Goal: Transaction & Acquisition: Purchase product/service

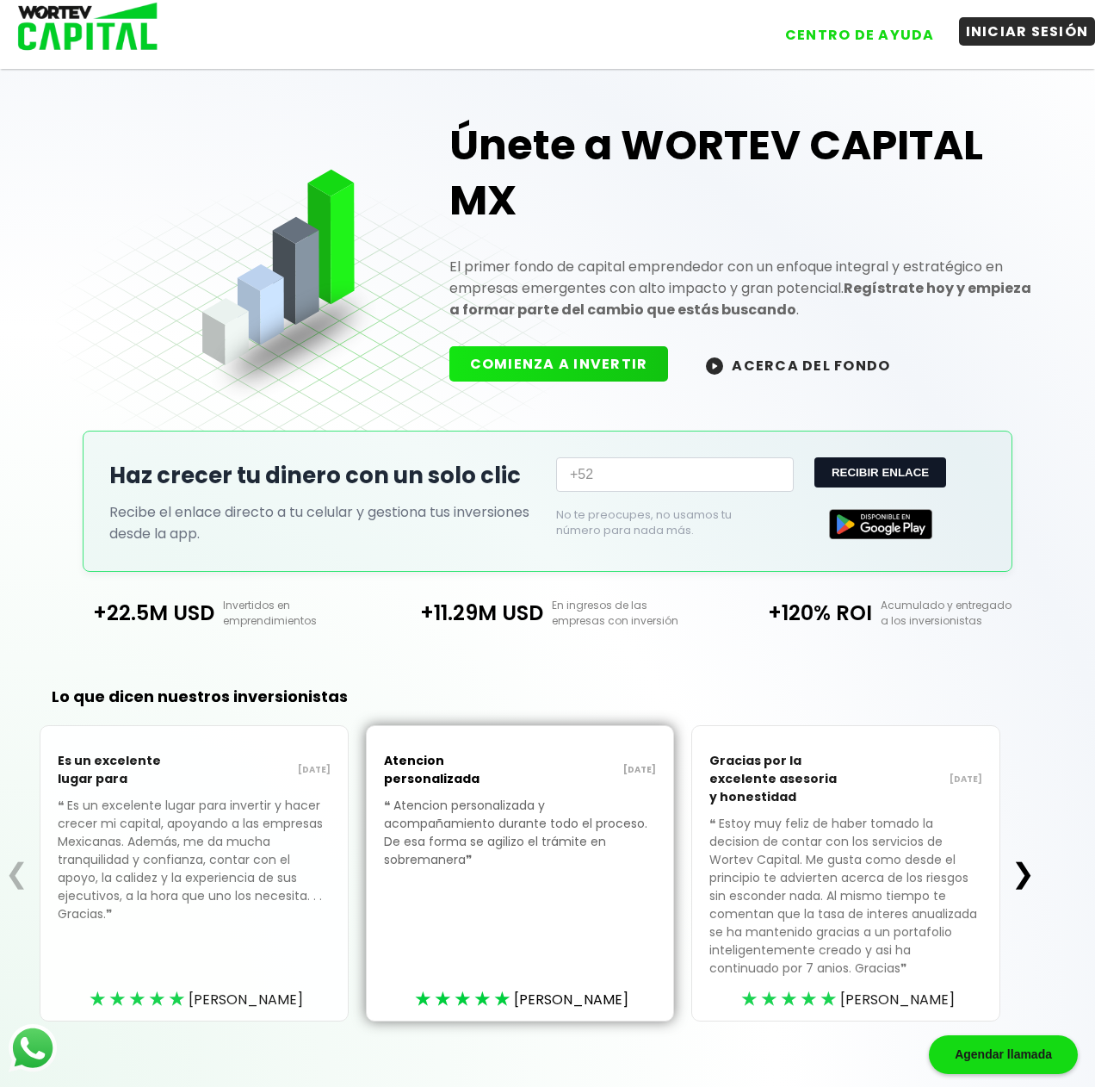
click at [994, 33] on button "INICIAR SESIÓN" at bounding box center [1027, 31] width 137 height 28
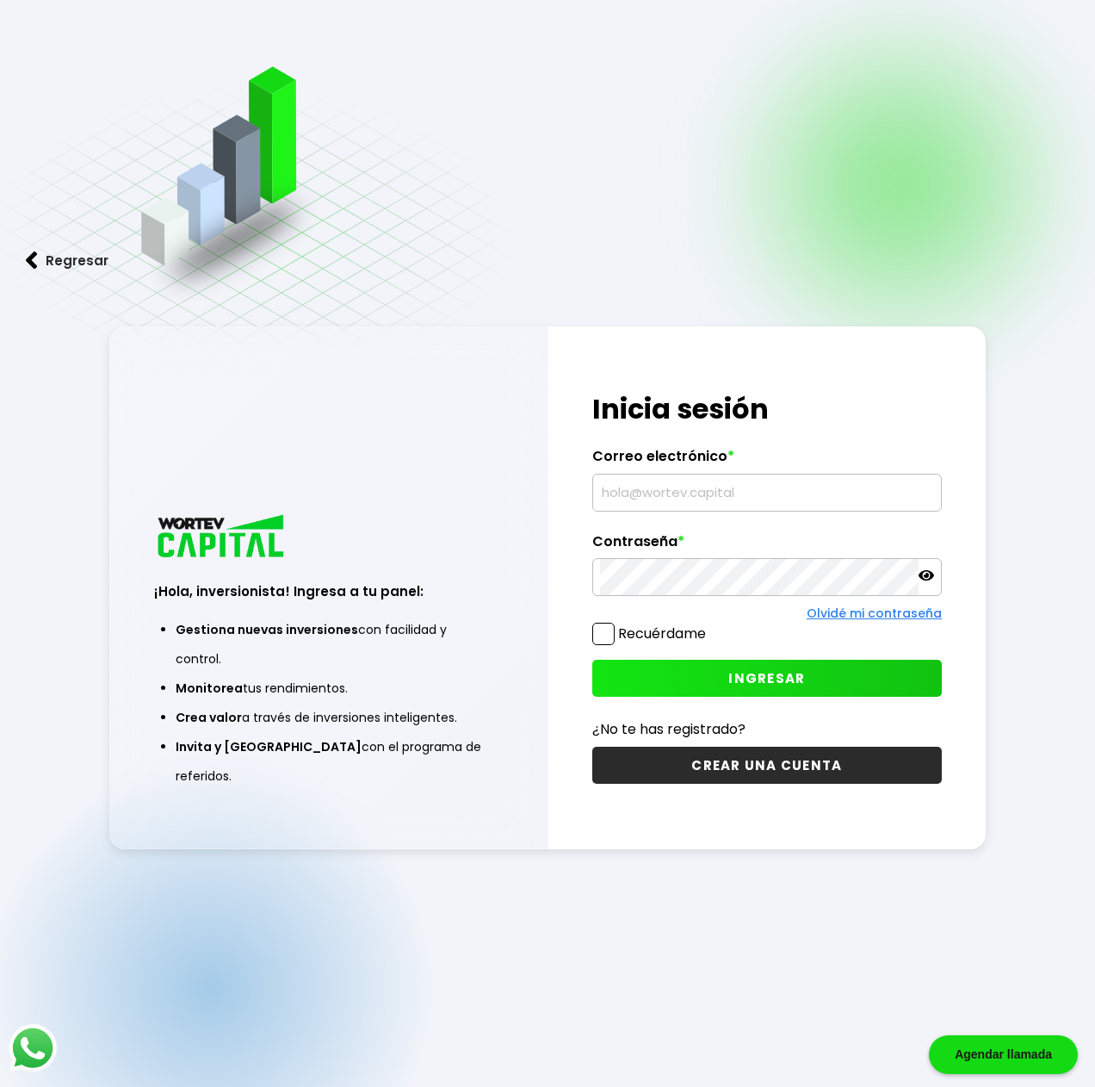
click at [642, 500] on input "text" at bounding box center [767, 493] width 334 height 36
type input "[EMAIL_ADDRESS][DOMAIN_NAME]"
click at [600, 636] on span at bounding box center [604, 634] width 22 height 22
click at [710, 625] on input "Recuérdame" at bounding box center [710, 625] width 0 height 0
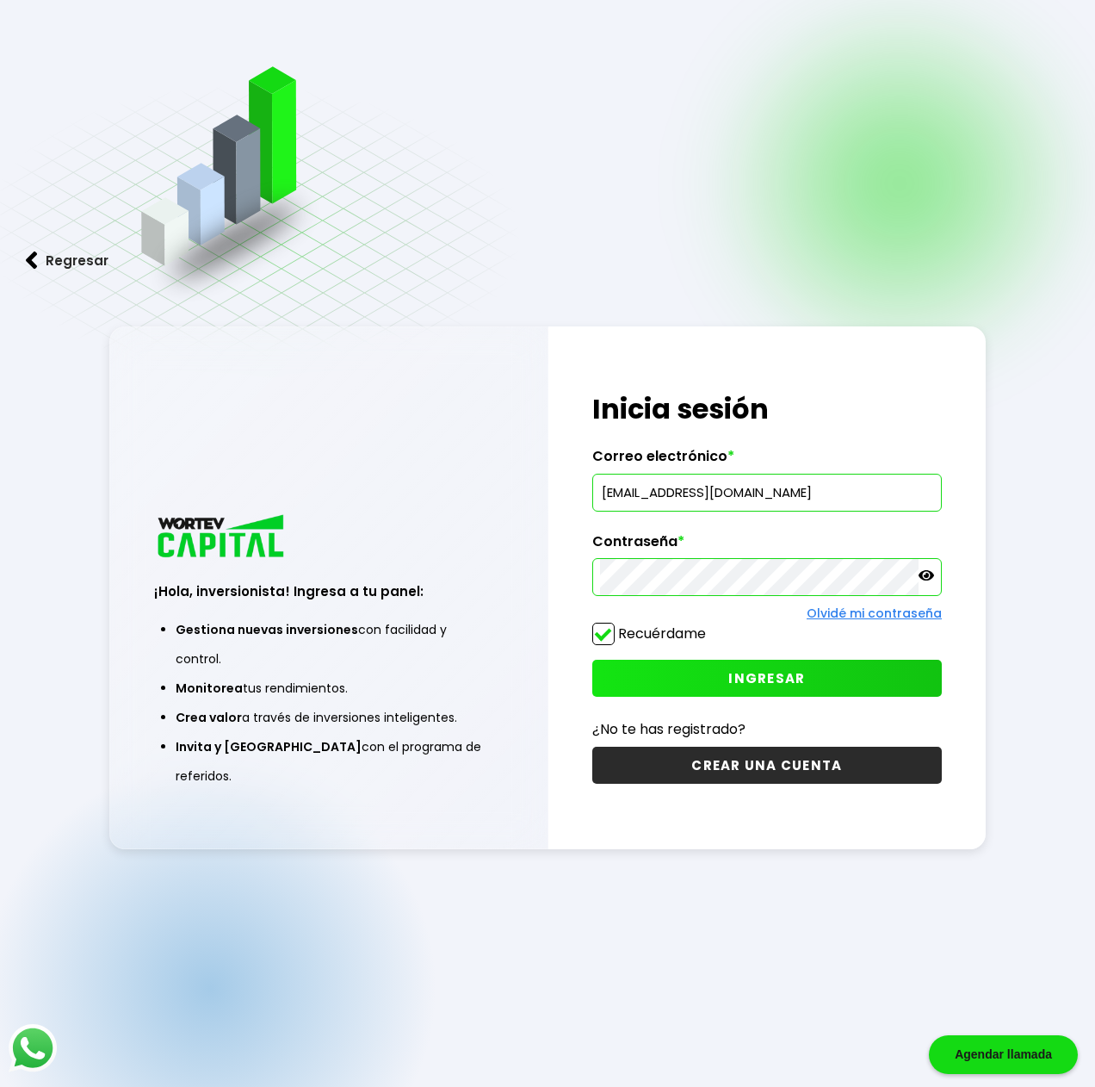
click at [735, 681] on span "INGRESAR" at bounding box center [767, 678] width 77 height 18
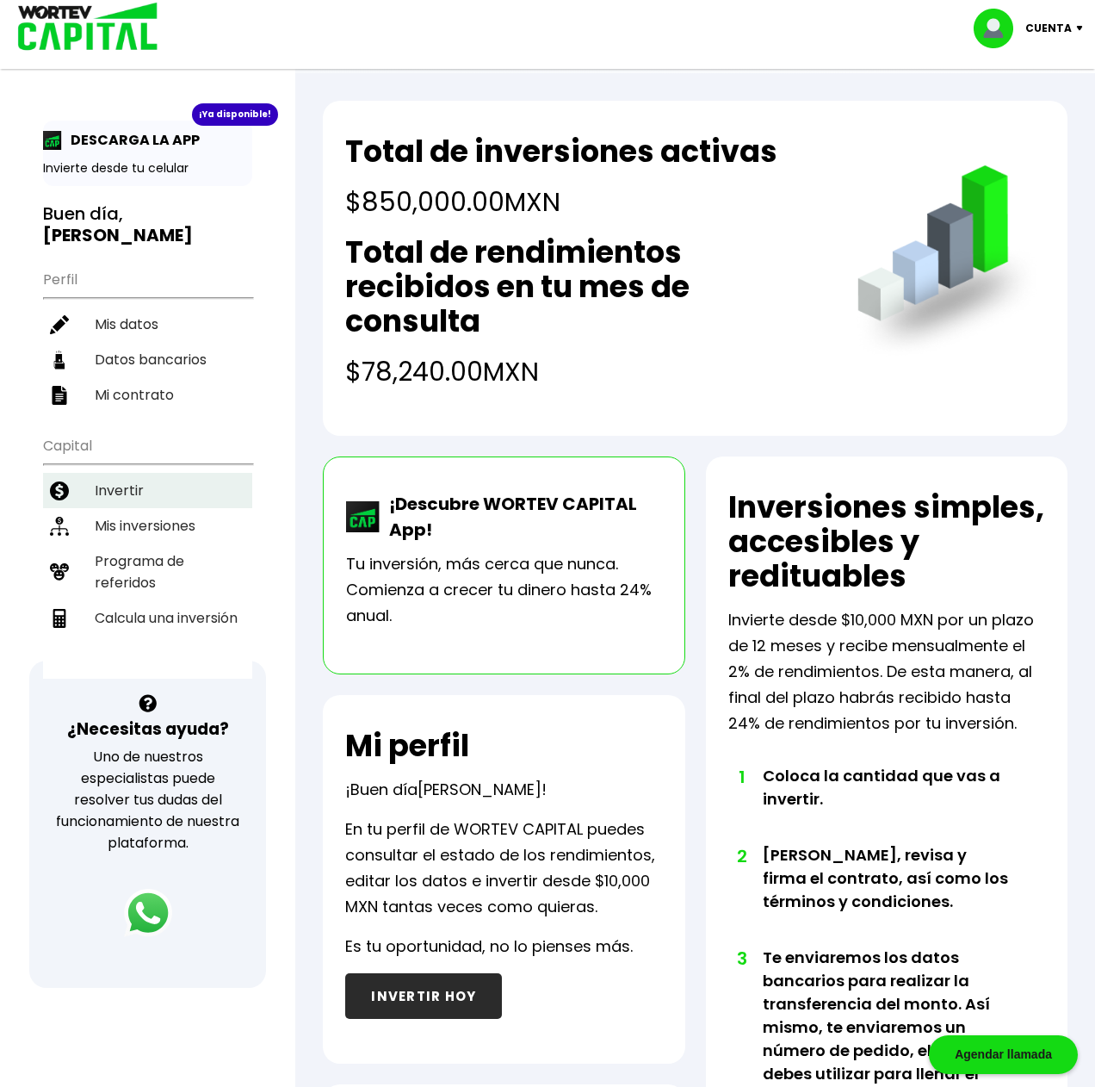
click at [117, 473] on li "Invertir" at bounding box center [147, 490] width 209 height 35
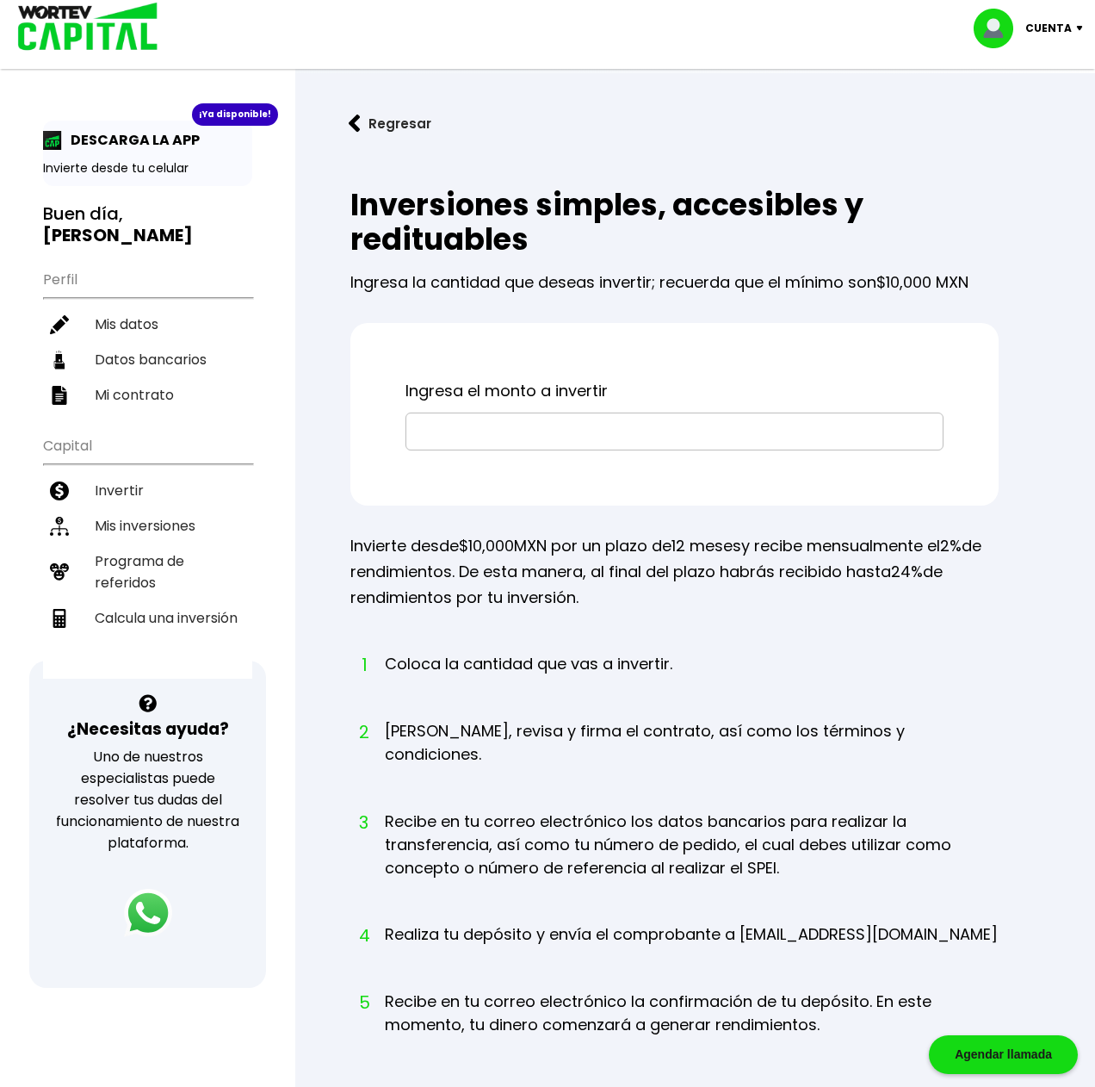
click at [456, 433] on input "text" at bounding box center [674, 431] width 523 height 36
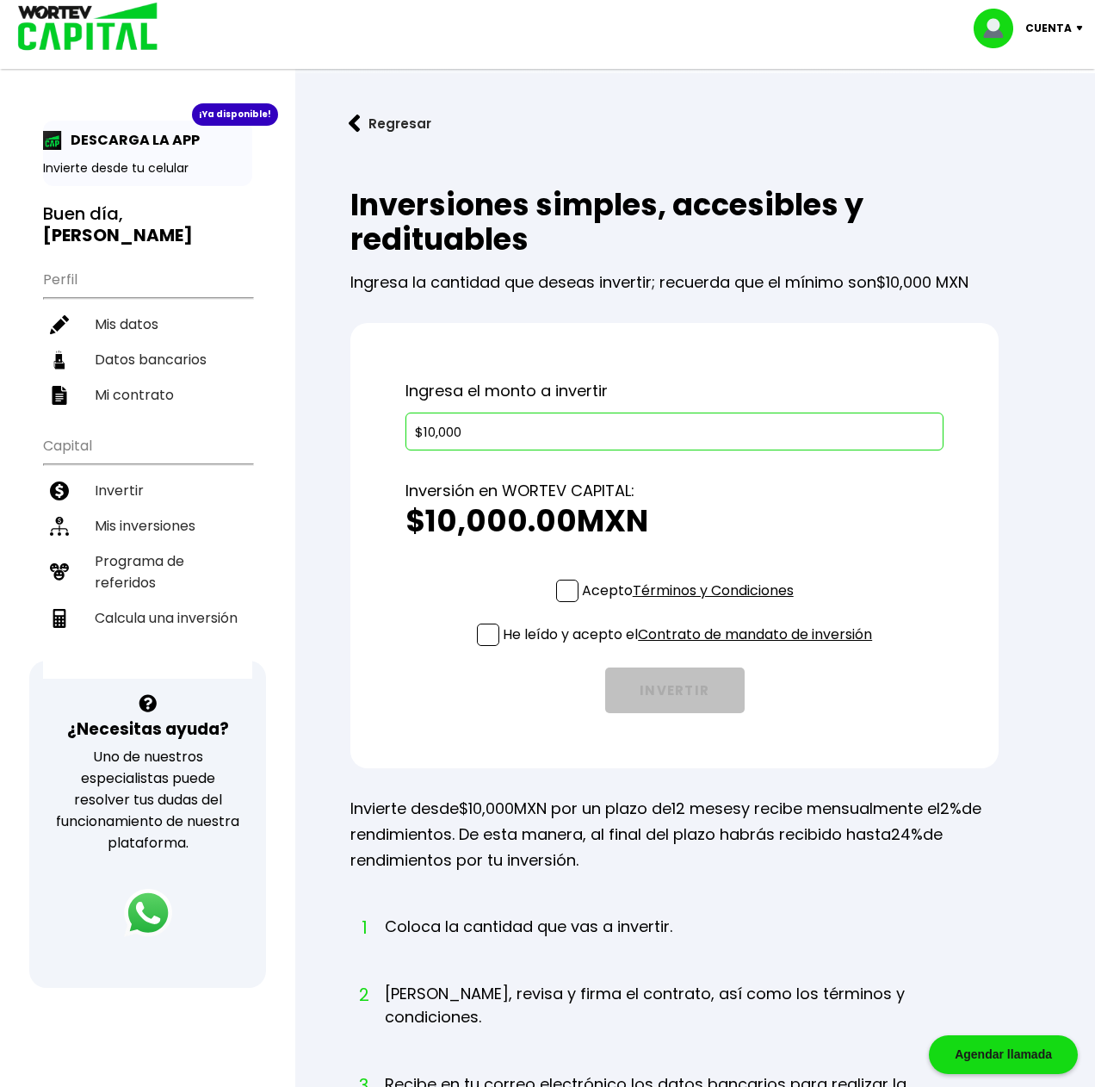
type input "$10,000"
click at [567, 586] on span at bounding box center [567, 591] width 22 height 22
click at [692, 604] on input "Acepto Términos y Condiciones" at bounding box center [692, 604] width 0 height 0
click at [490, 639] on span at bounding box center [488, 635] width 22 height 22
click at [692, 648] on input "He leído y acepto el Contrato de mandato de inversión" at bounding box center [692, 648] width 0 height 0
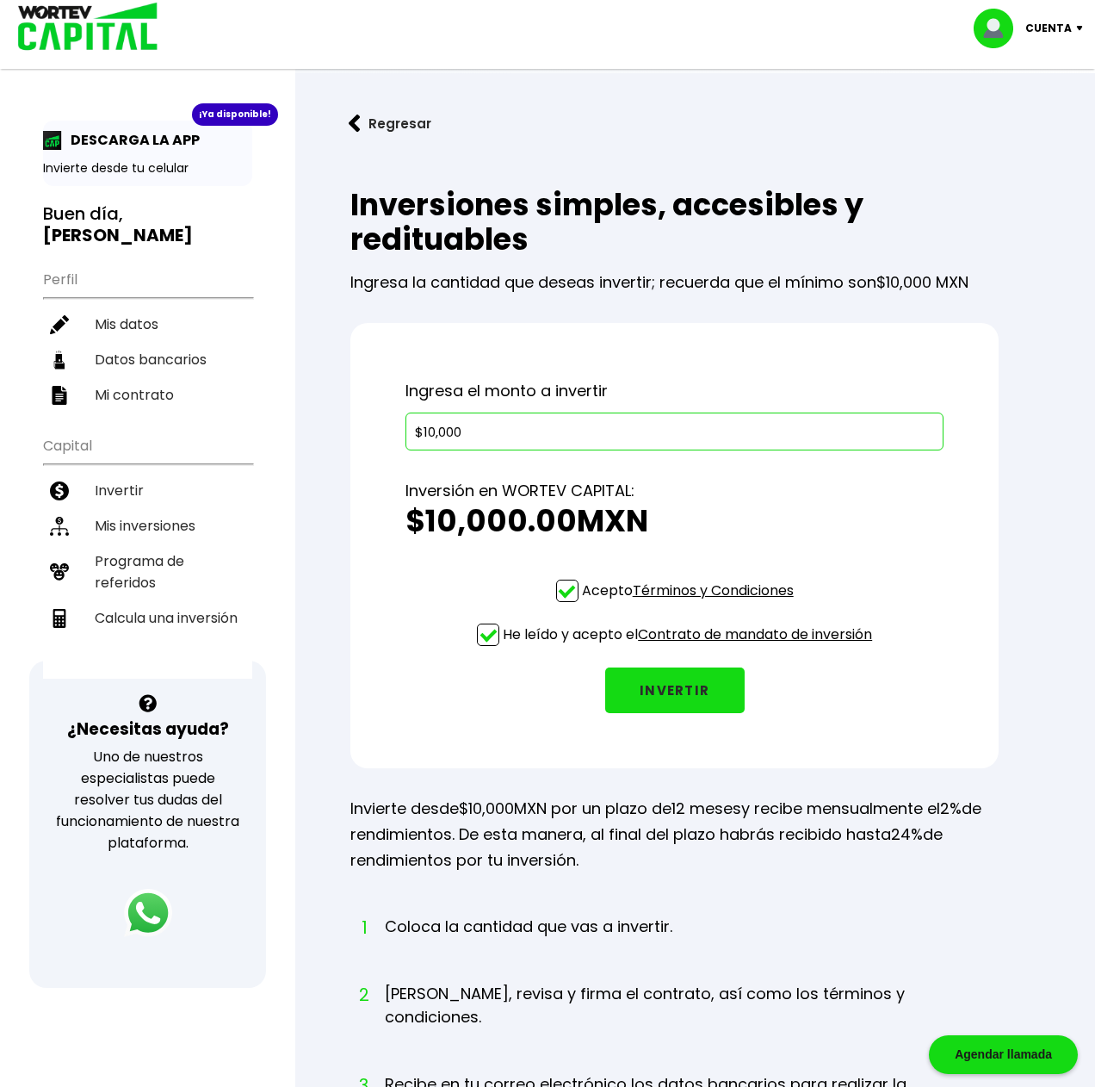
click at [666, 693] on button "INVERTIR" at bounding box center [675, 690] width 140 height 46
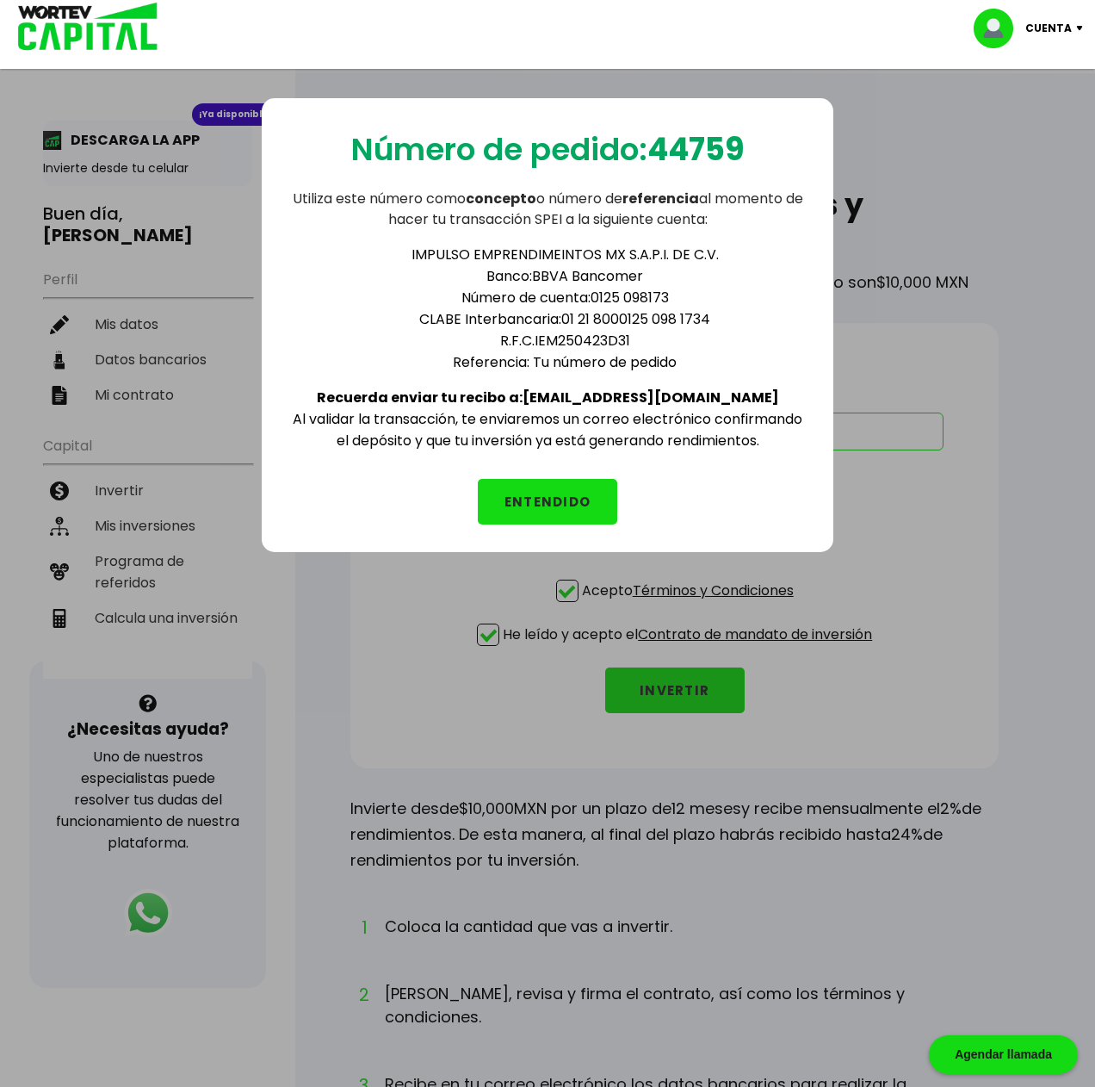
click at [566, 501] on button "ENTENDIDO" at bounding box center [548, 502] width 140 height 46
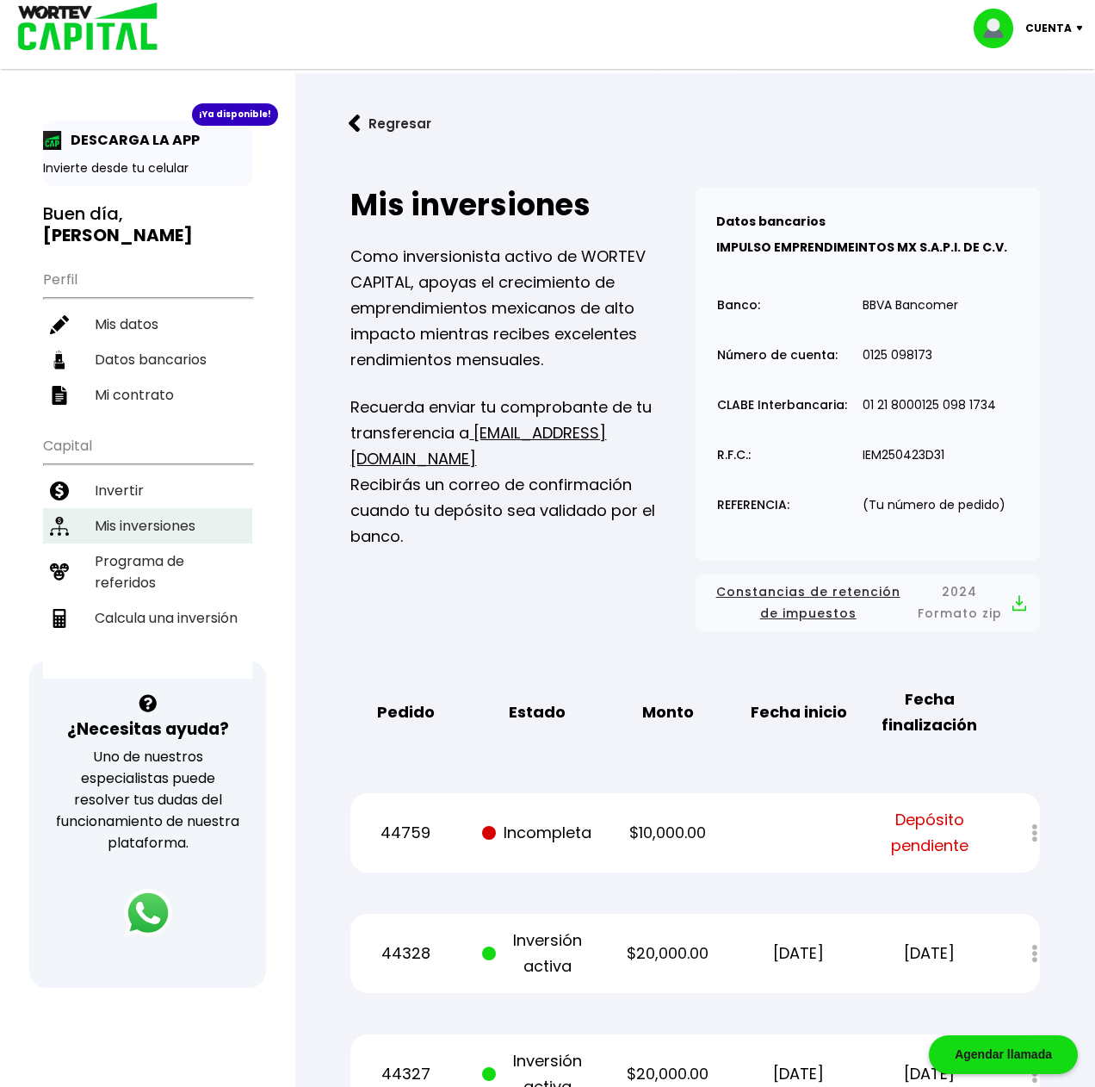
click at [123, 512] on li "Mis inversiones" at bounding box center [147, 525] width 209 height 35
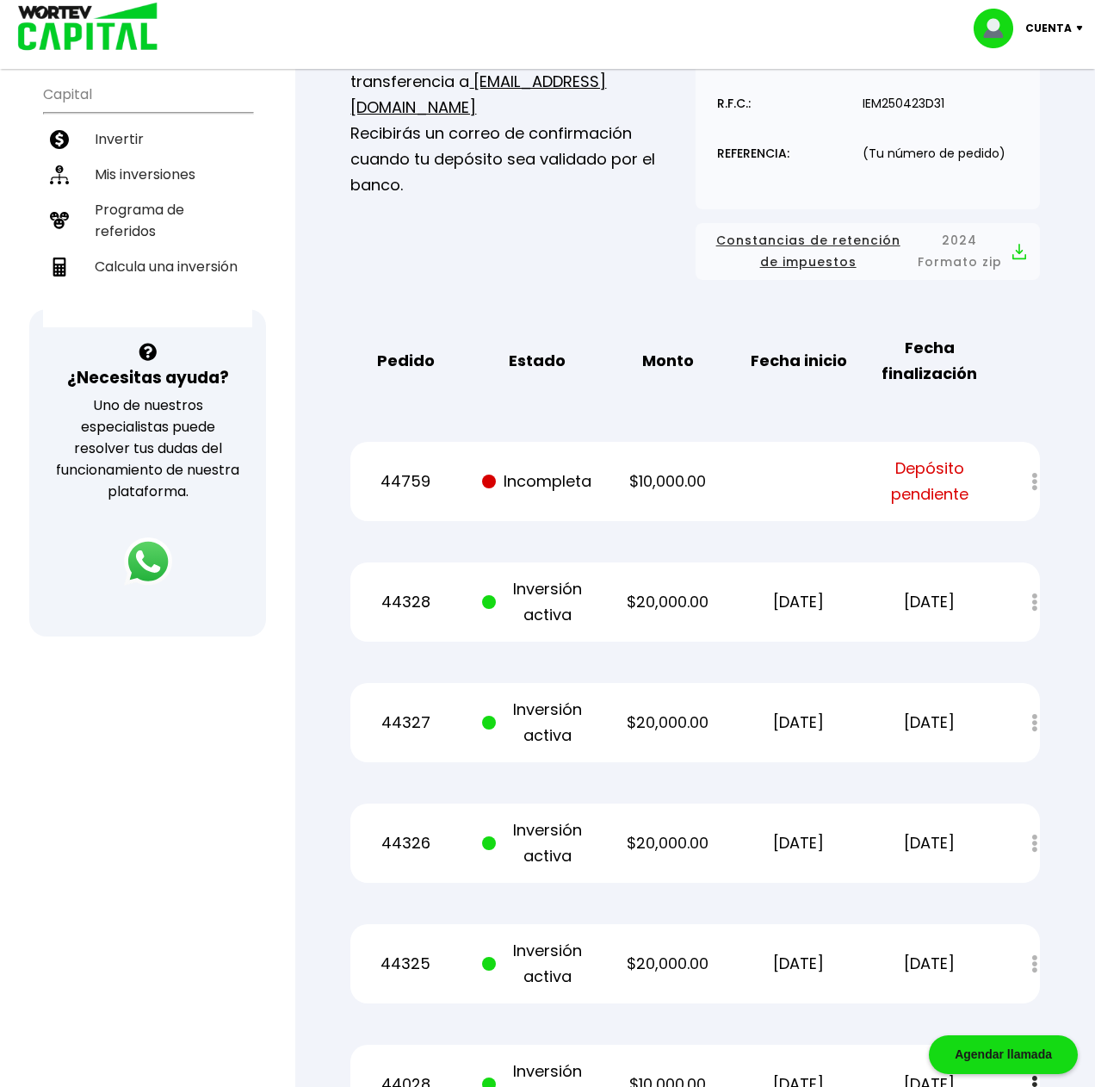
scroll to position [468, 0]
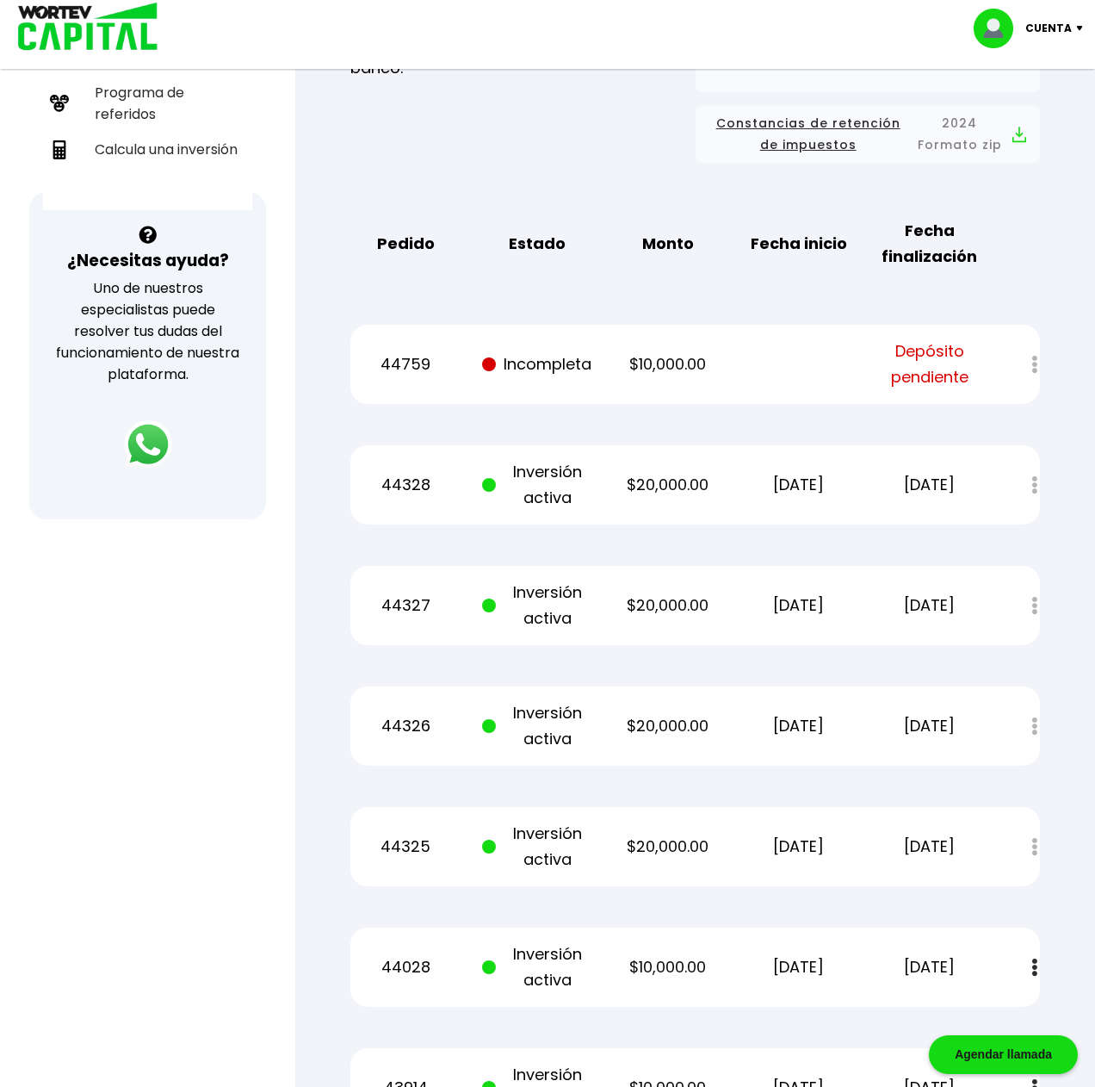
click at [1064, 21] on p "Cuenta" at bounding box center [1049, 29] width 47 height 26
click at [1028, 121] on li "Cerrar sesión" at bounding box center [1031, 114] width 138 height 35
